Goal: Navigation & Orientation: Find specific page/section

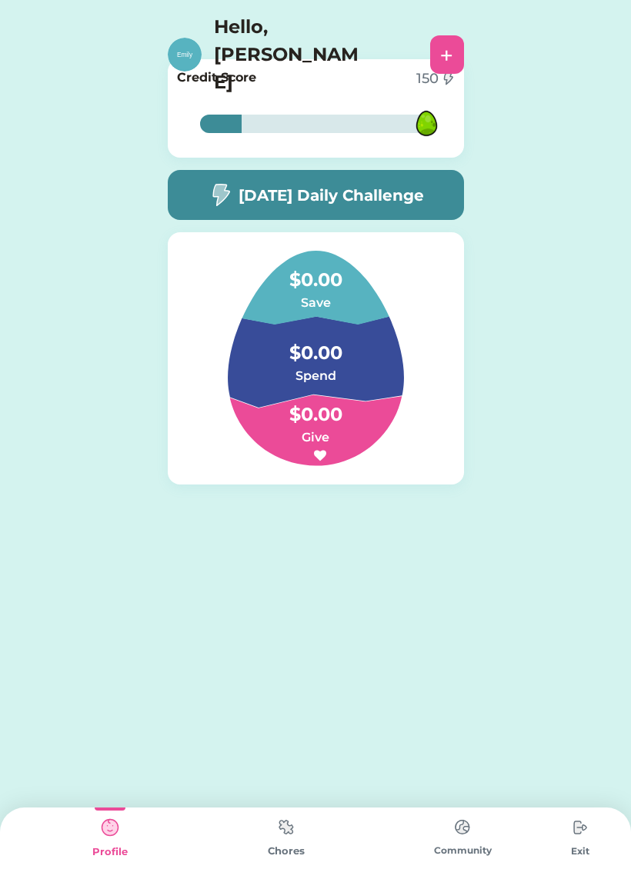
click at [585, 833] on img at bounding box center [580, 827] width 31 height 31
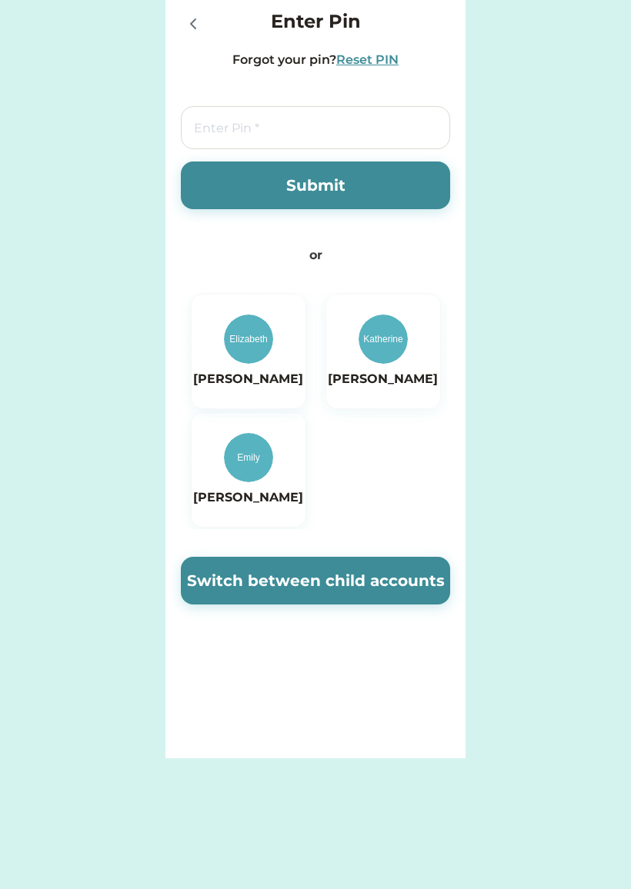
click at [392, 347] on img at bounding box center [383, 339] width 49 height 49
click at [261, 479] on img at bounding box center [248, 457] width 49 height 49
click at [391, 388] on h6 "[PERSON_NAME]" at bounding box center [383, 379] width 110 height 18
click at [192, 22] on icon at bounding box center [193, 23] width 5 height 9
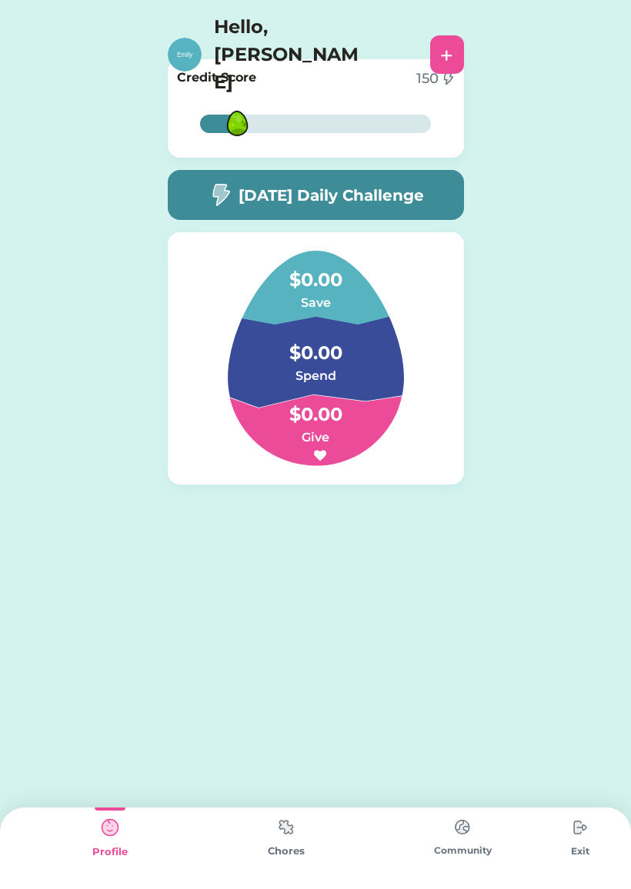
click at [286, 839] on img at bounding box center [286, 827] width 31 height 30
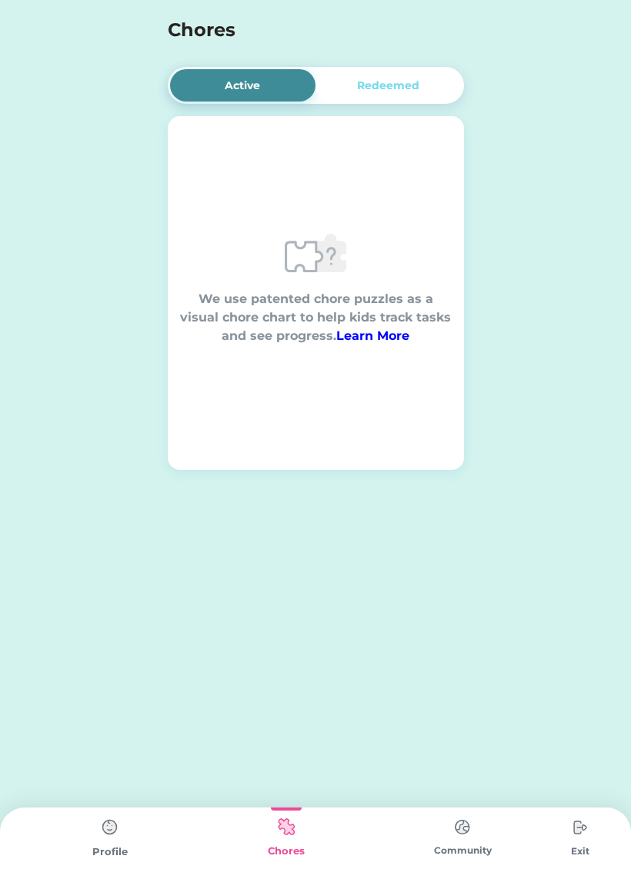
click at [459, 836] on img at bounding box center [462, 827] width 31 height 30
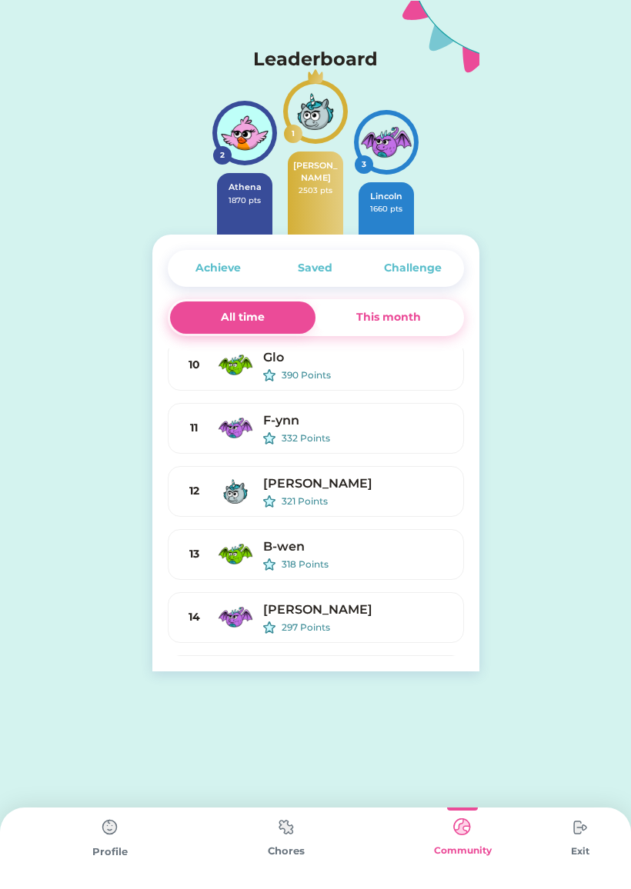
scroll to position [387, 0]
click at [299, 822] on img at bounding box center [286, 827] width 31 height 30
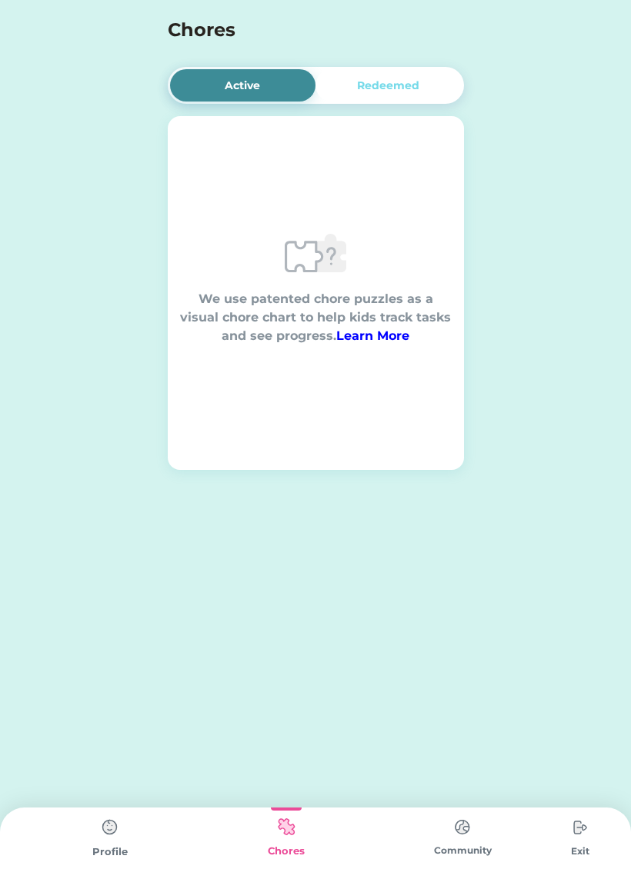
click at [124, 833] on img at bounding box center [110, 827] width 31 height 31
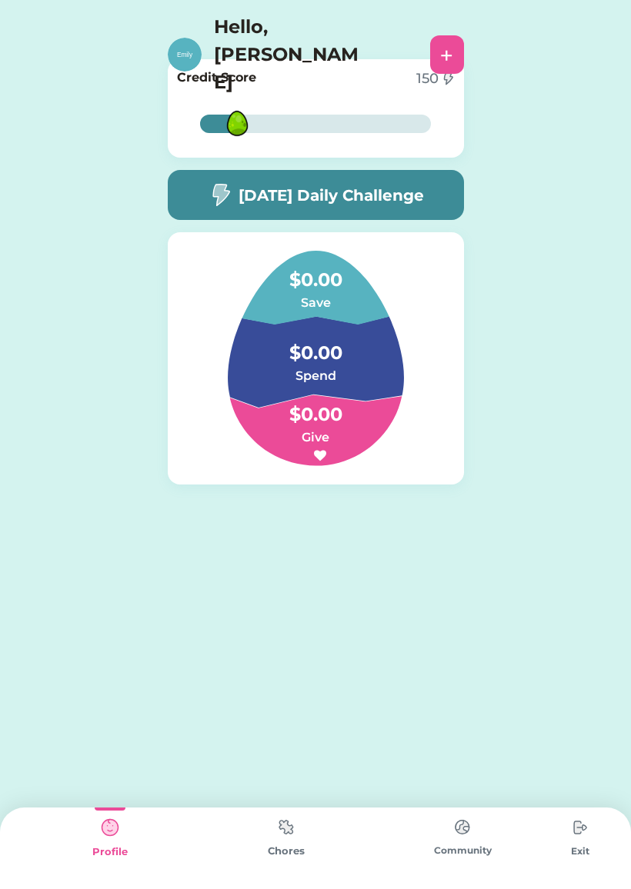
click at [235, 106] on img at bounding box center [237, 123] width 50 height 50
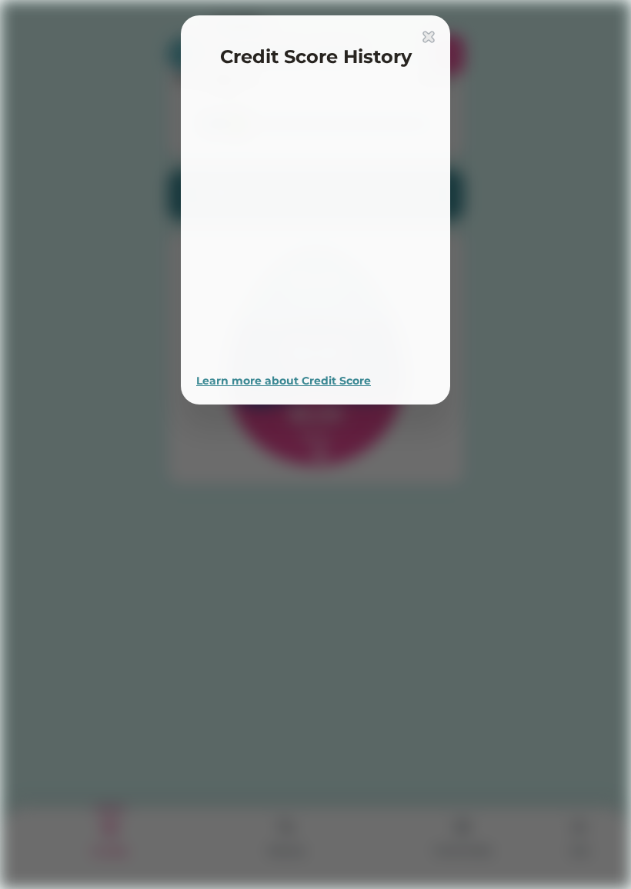
click at [232, 82] on div "Credit Score History Learn more about Credit Score" at bounding box center [315, 210] width 239 height 359
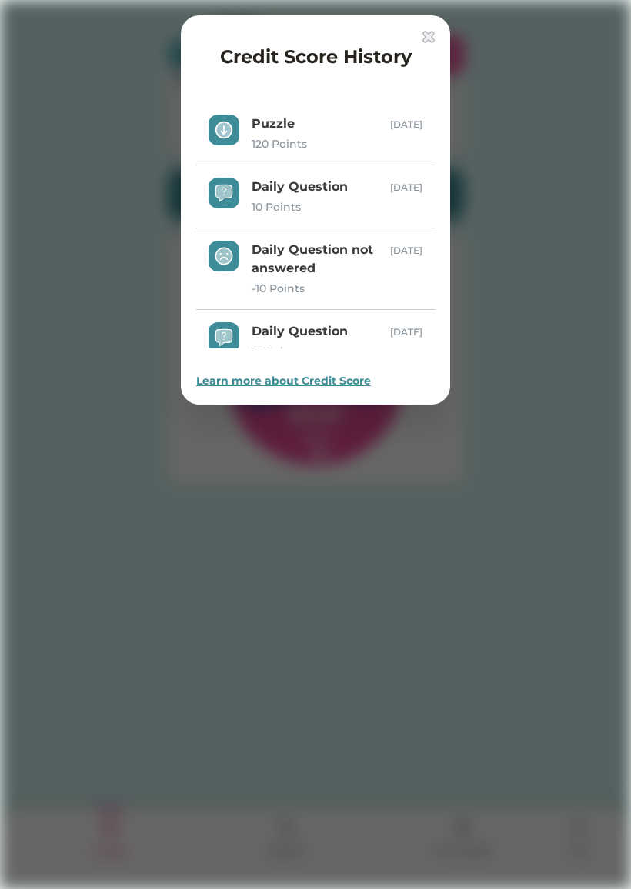
click at [434, 32] on img at bounding box center [428, 37] width 12 height 12
